Goal: Task Accomplishment & Management: Manage account settings

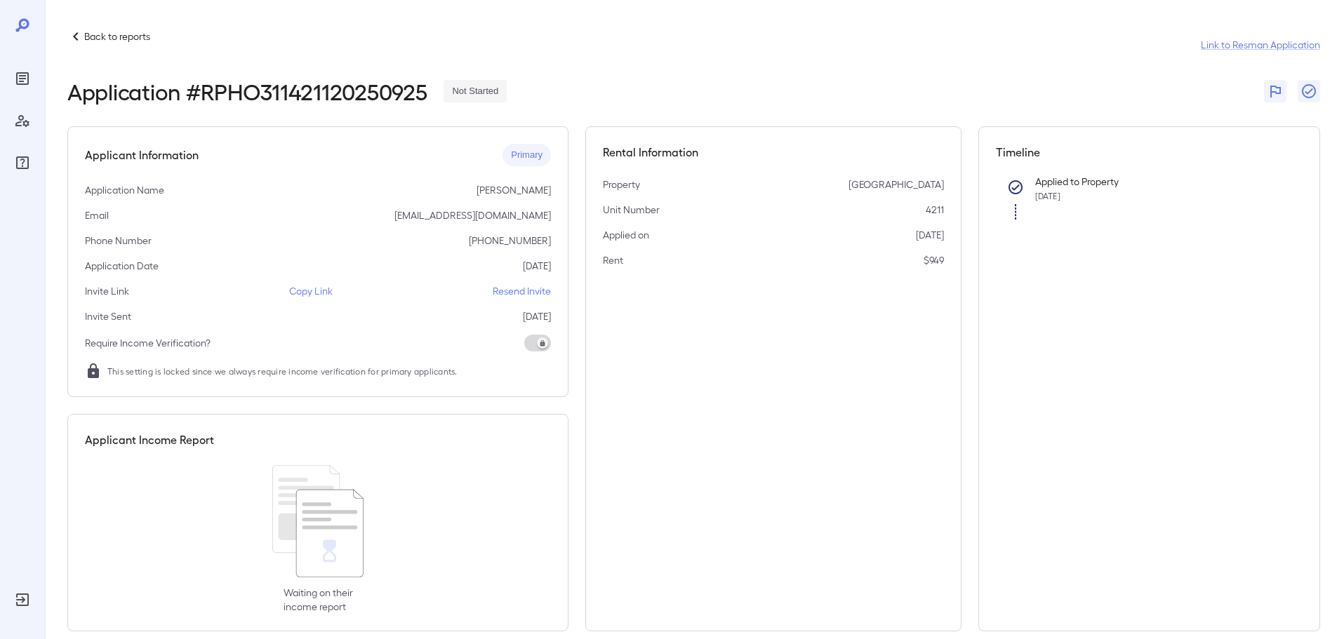
click at [75, 35] on icon at bounding box center [75, 36] width 5 height 8
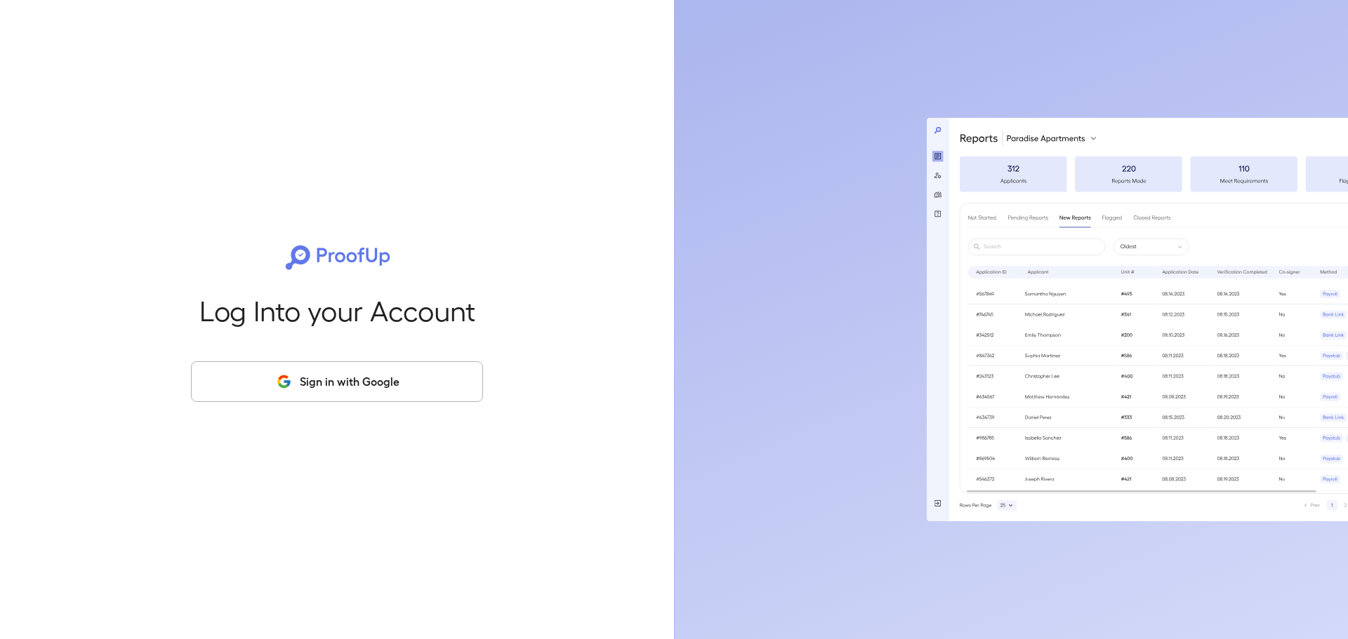
click at [333, 391] on button "Sign in with Google" at bounding box center [337, 381] width 292 height 41
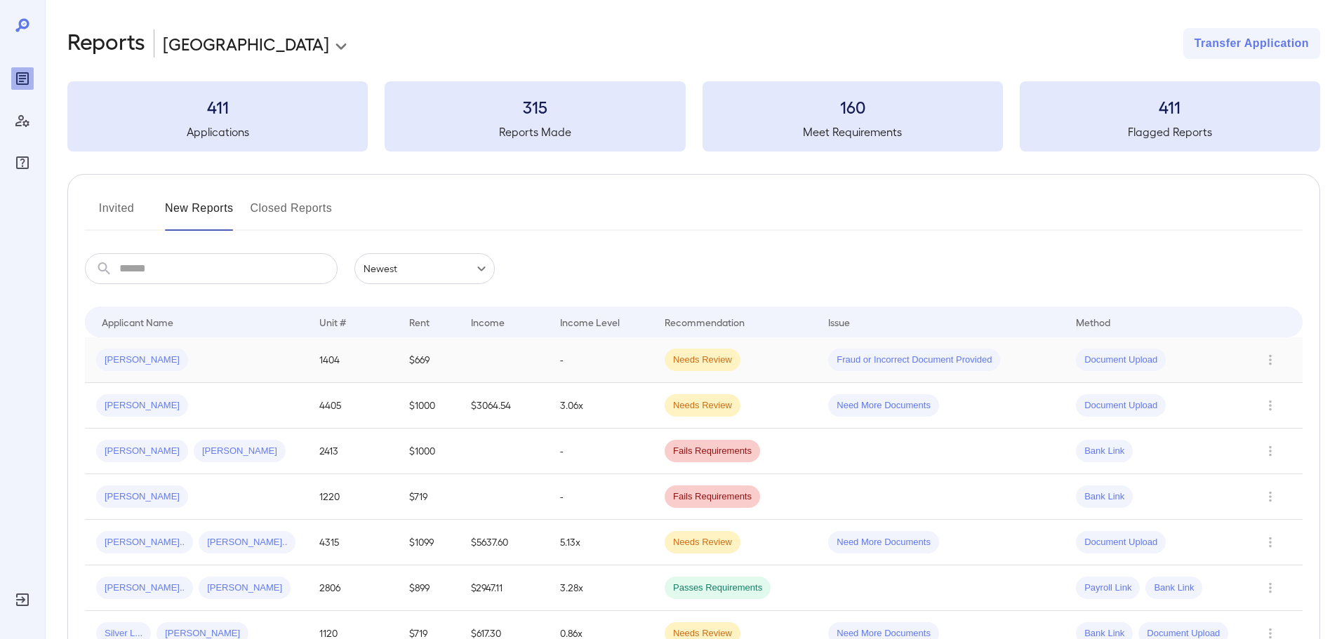
click at [203, 359] on div "Olivia P..." at bounding box center [196, 360] width 201 height 22
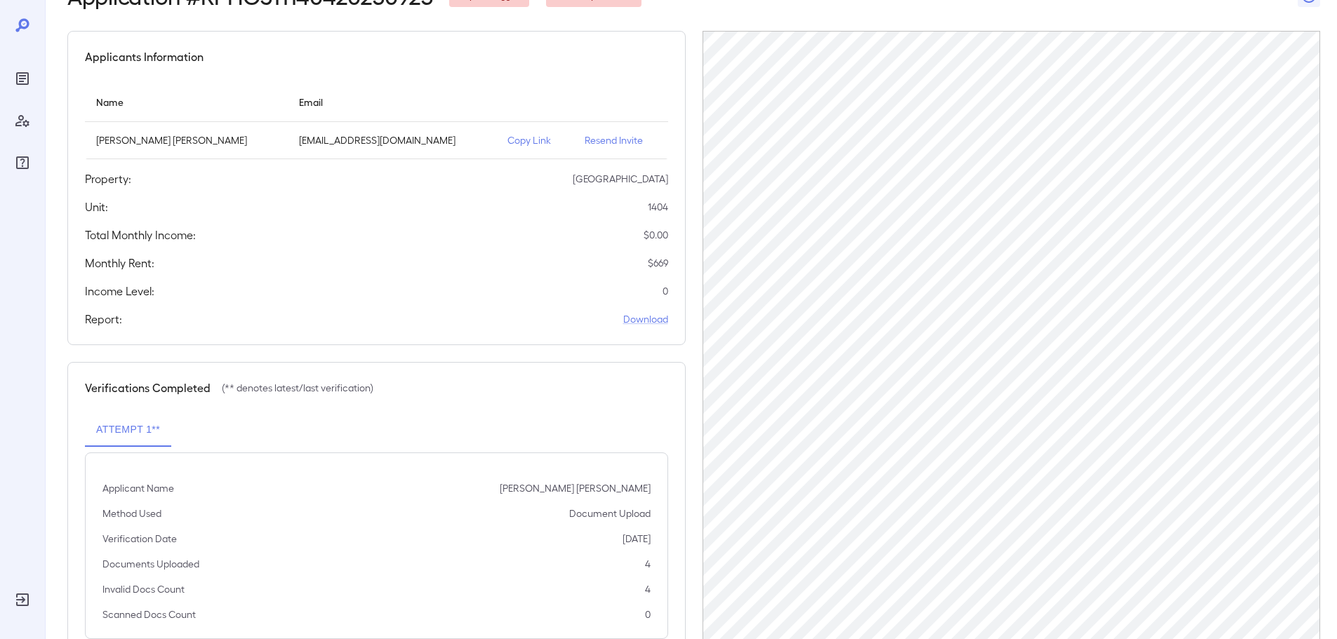
scroll to position [70, 0]
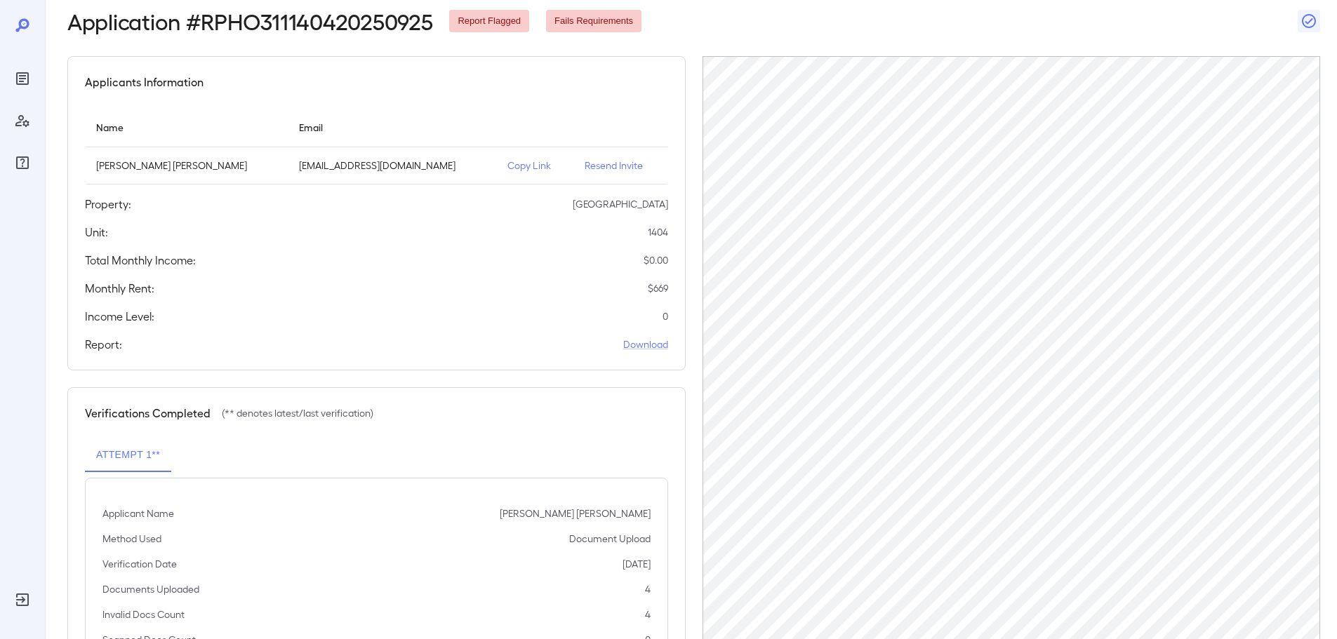
click at [588, 167] on p "Resend Invite" at bounding box center [621, 166] width 72 height 14
